Goal: Task Accomplishment & Management: Manage account settings

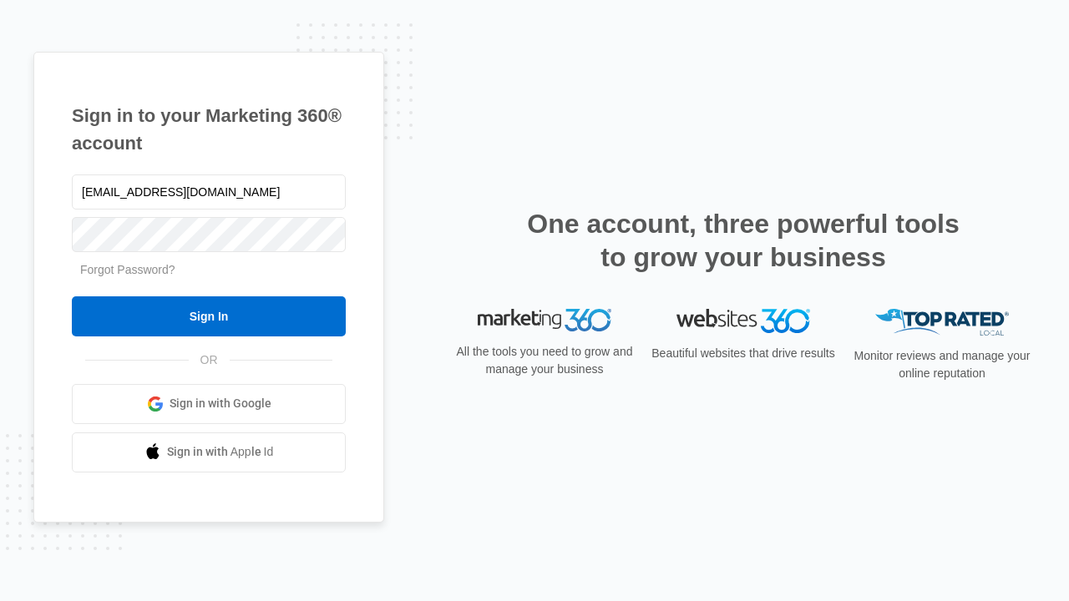
type input "dankie614@gmail.com"
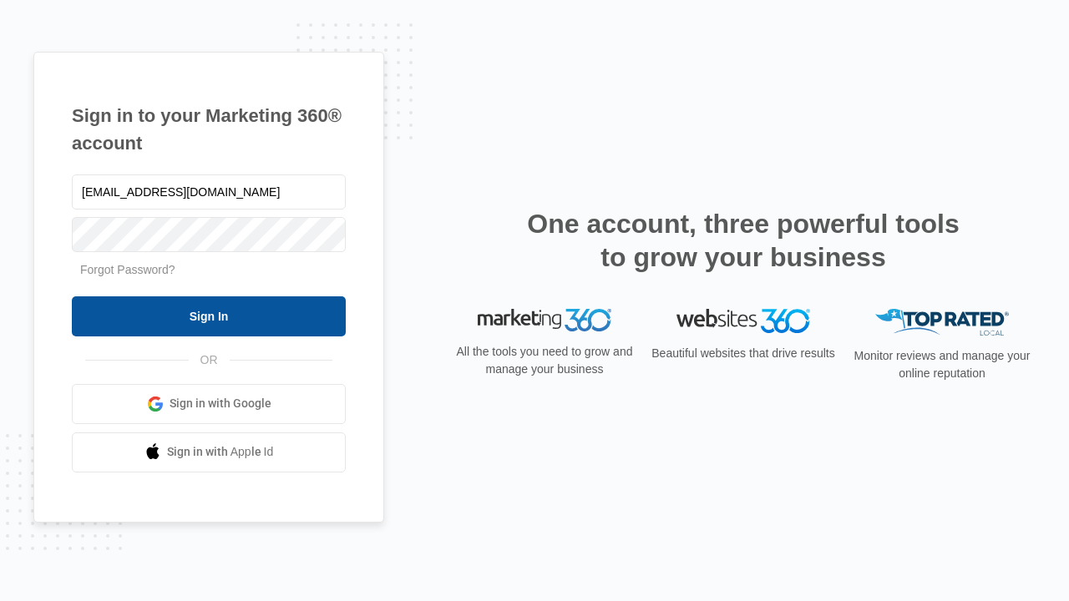
click at [209, 316] on input "Sign In" at bounding box center [209, 317] width 274 height 40
